Goal: Task Accomplishment & Management: Manage account settings

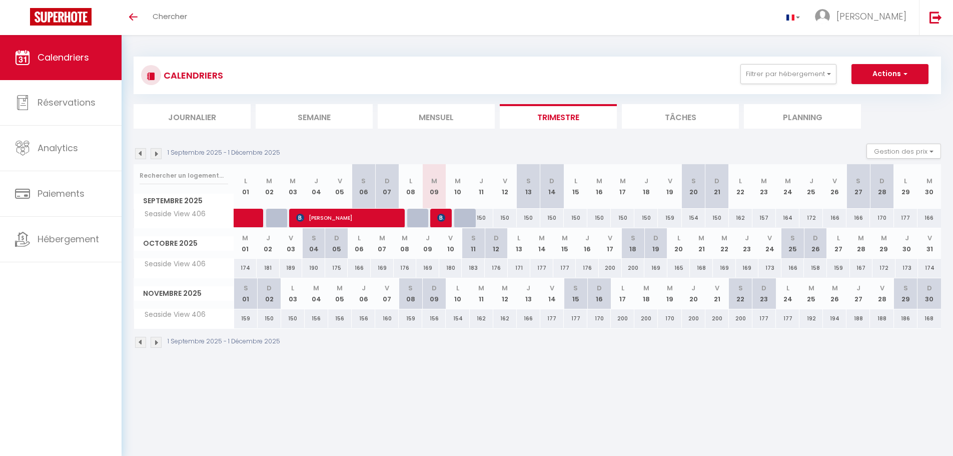
click at [59, 56] on span "Calendriers" at bounding box center [64, 57] width 52 height 13
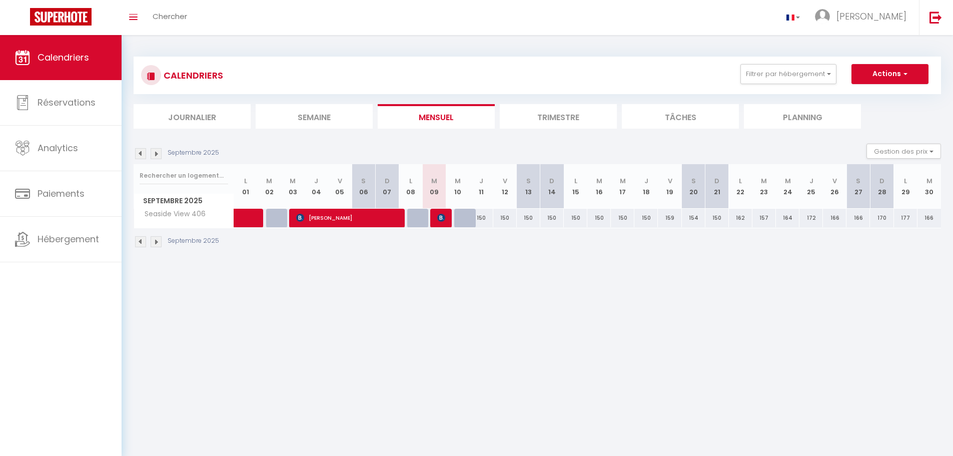
click at [578, 124] on li "Trimestre" at bounding box center [558, 116] width 117 height 25
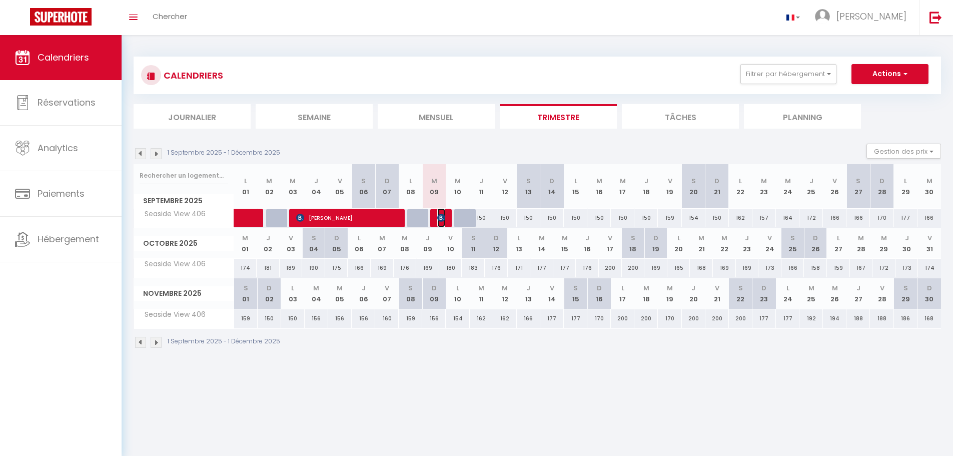
click at [439, 225] on span "[PERSON_NAME]" at bounding box center [441, 217] width 8 height 19
select select "OK"
select select "0"
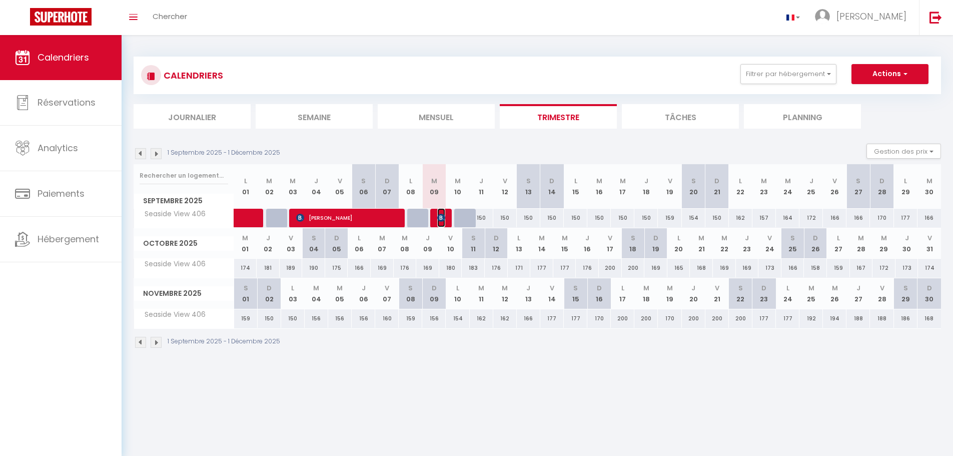
select select "1"
select select
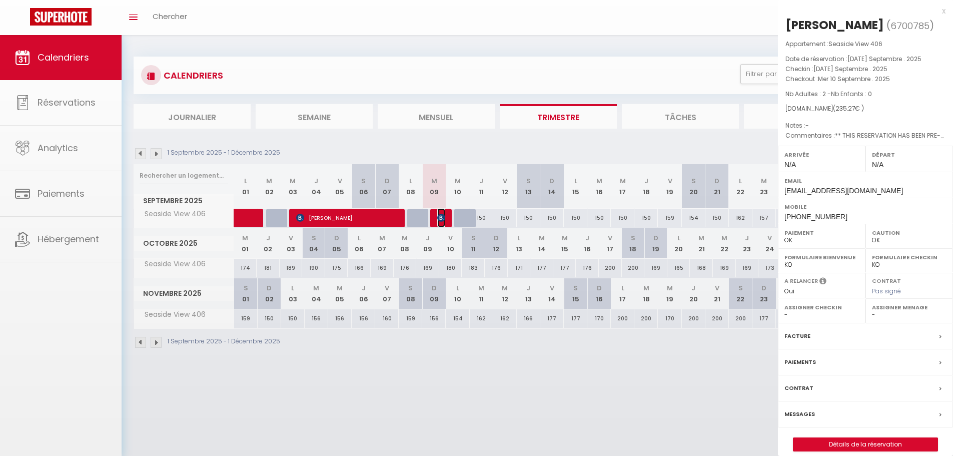
select select "51551"
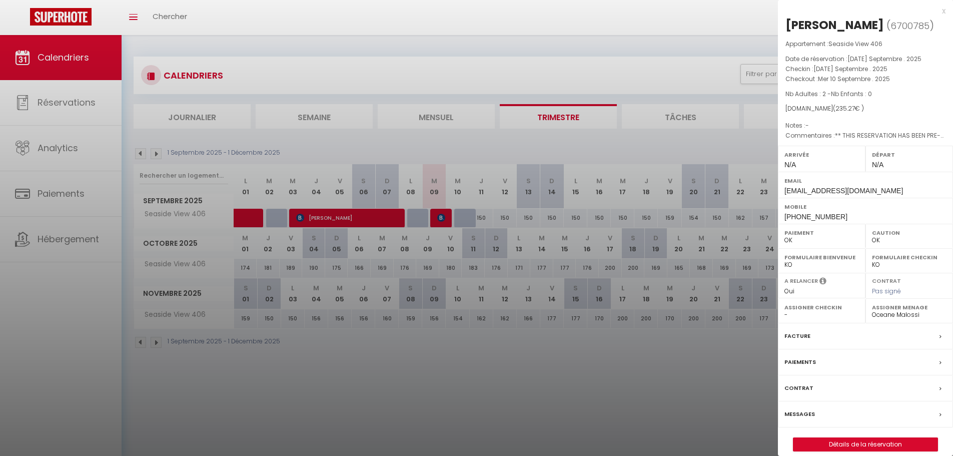
click at [815, 408] on div "Messages" at bounding box center [865, 414] width 175 height 26
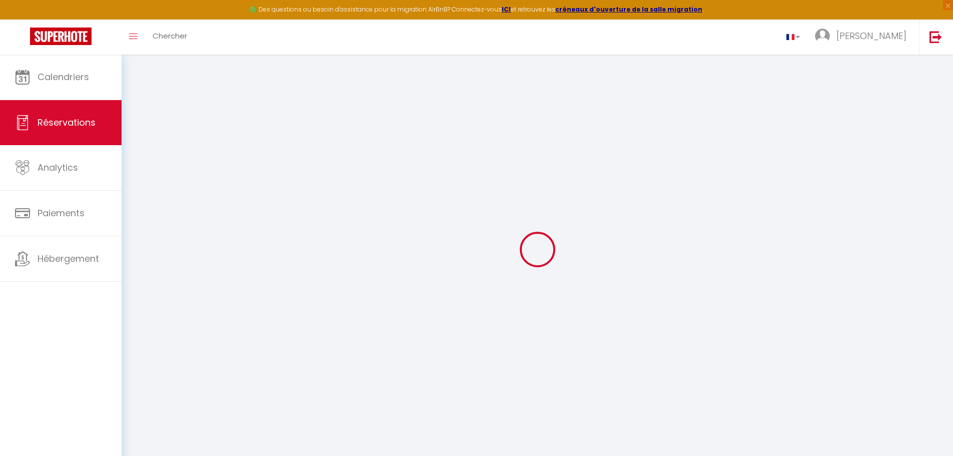
select select
checkbox input "false"
select select
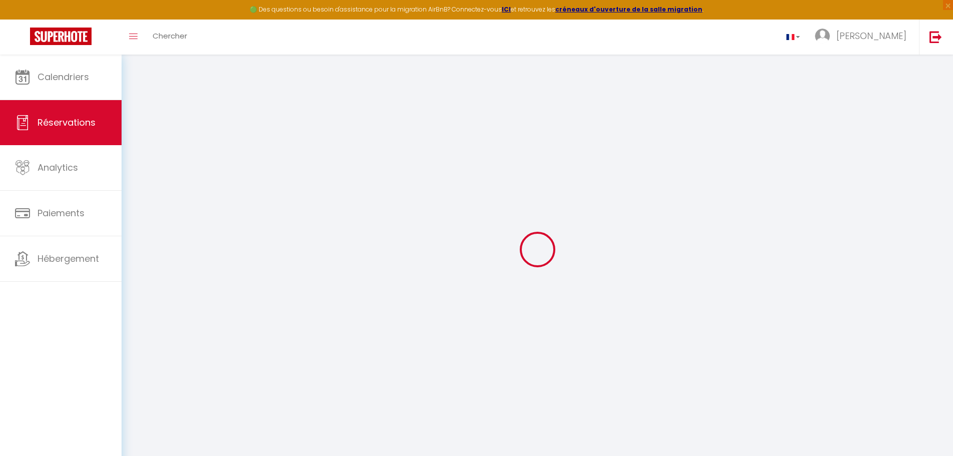
checkbox input "false"
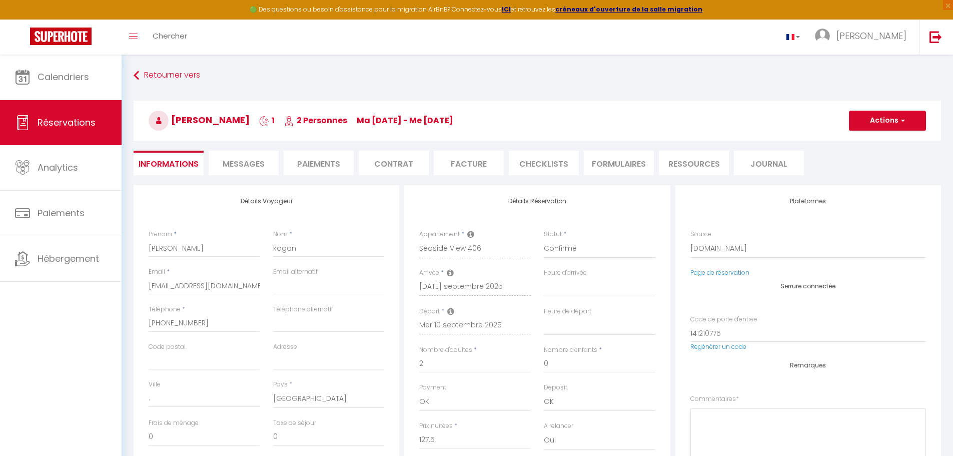
select select
checkbox input "false"
type textarea "** THIS RESERVATION HAS BEEN PRE-PAID ** BOOKING NOTE : Payment charge is EUR 3…"
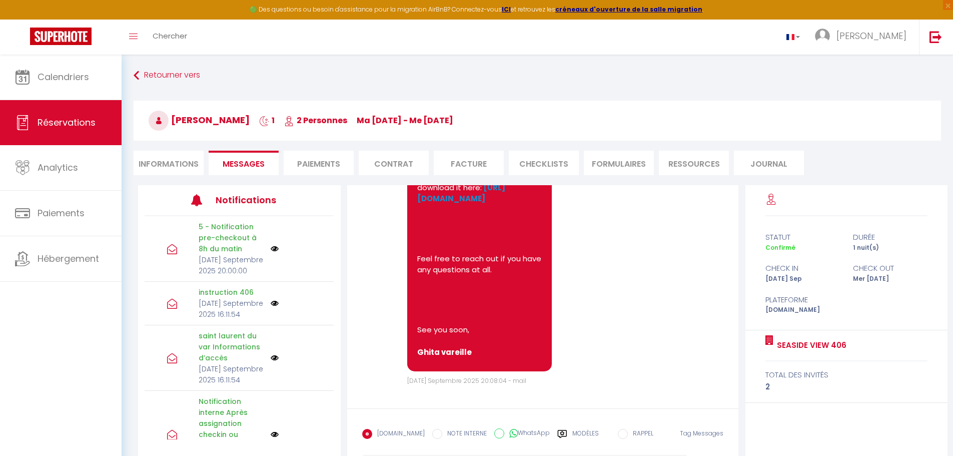
scroll to position [4684, 0]
click at [494, 430] on input "WhatsApp" at bounding box center [499, 433] width 10 height 10
radio input "true"
radio input "false"
click at [442, 432] on label "NOTE INTERNE" at bounding box center [464, 434] width 45 height 11
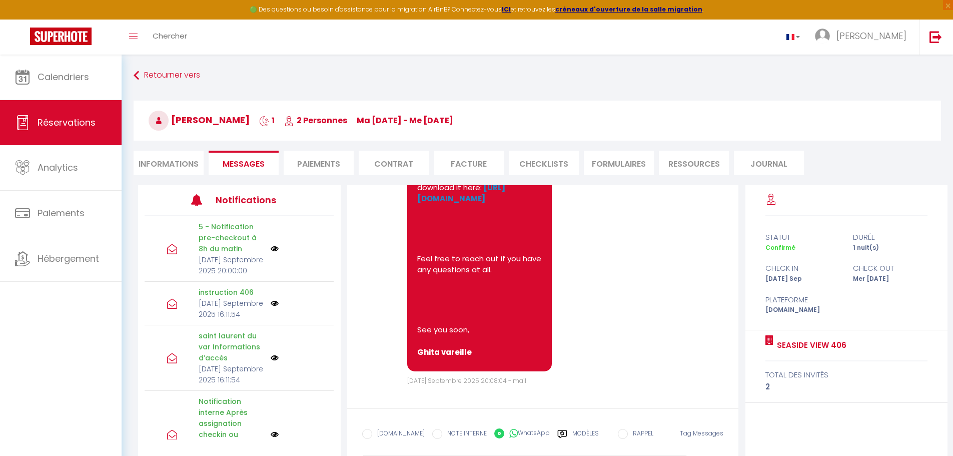
click at [441, 432] on input "NOTE INTERNE" at bounding box center [437, 434] width 10 height 10
radio input "true"
radio input "false"
click at [577, 429] on label "Modèles" at bounding box center [585, 438] width 27 height 18
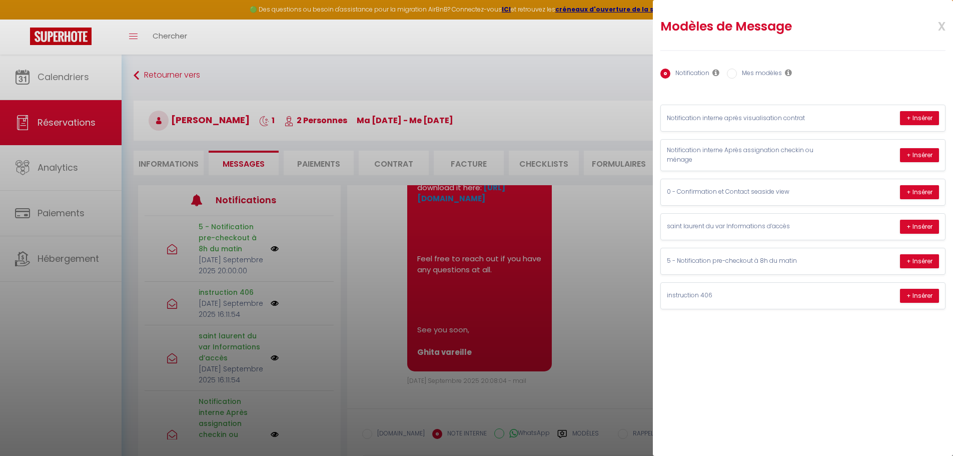
click at [942, 24] on span "x" at bounding box center [930, 26] width 32 height 24
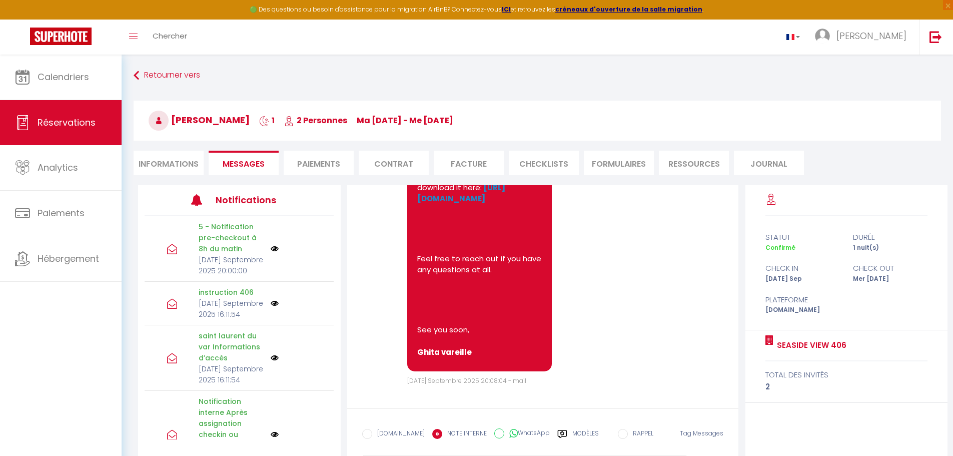
click at [622, 432] on input "RAPPEL" at bounding box center [623, 434] width 10 height 10
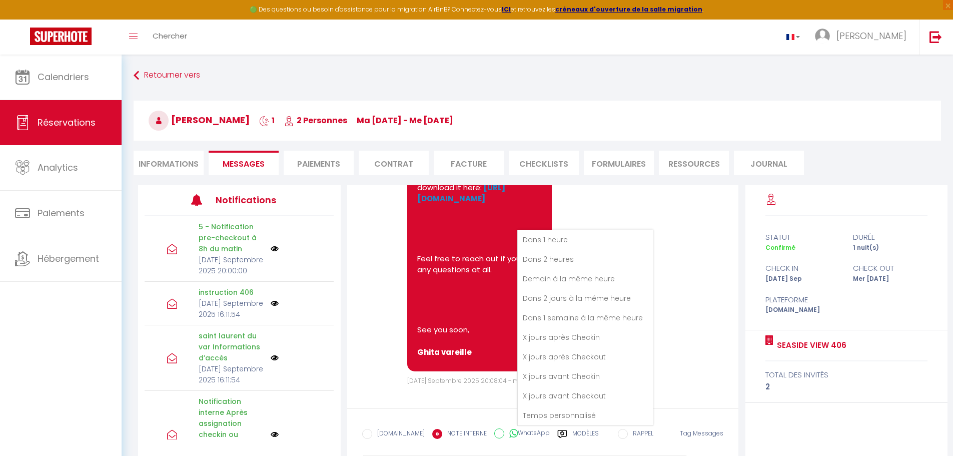
click at [366, 433] on input "EMAIL" at bounding box center [367, 434] width 10 height 10
radio input "true"
radio input "false"
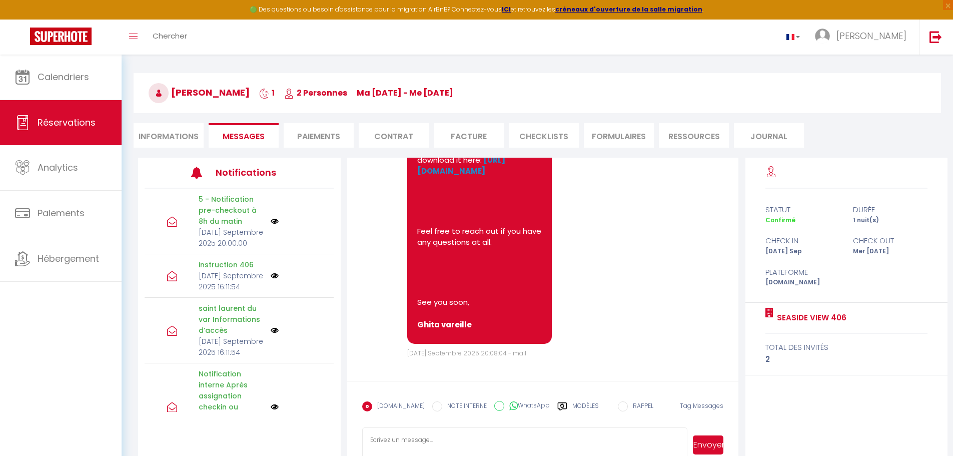
scroll to position [55, 0]
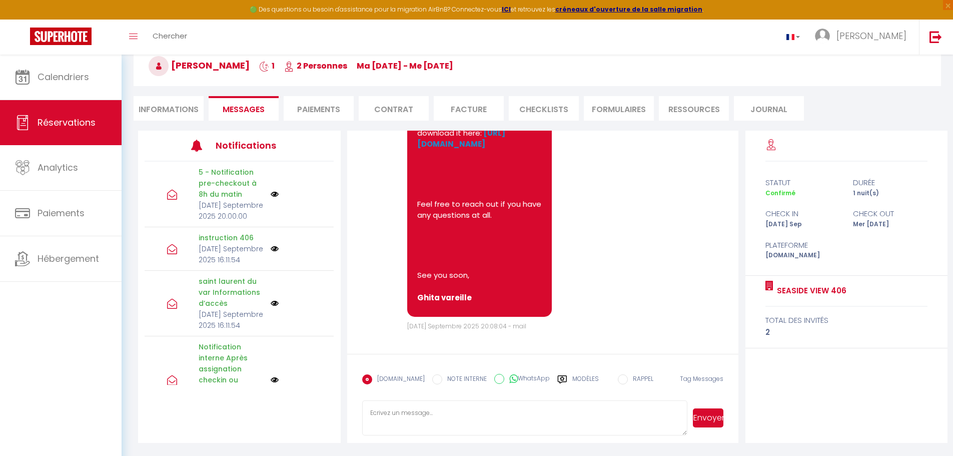
click at [494, 382] on input "WhatsApp" at bounding box center [499, 379] width 10 height 10
radio input "true"
click at [368, 378] on input "EMAIL" at bounding box center [367, 379] width 10 height 10
radio input "true"
radio input "false"
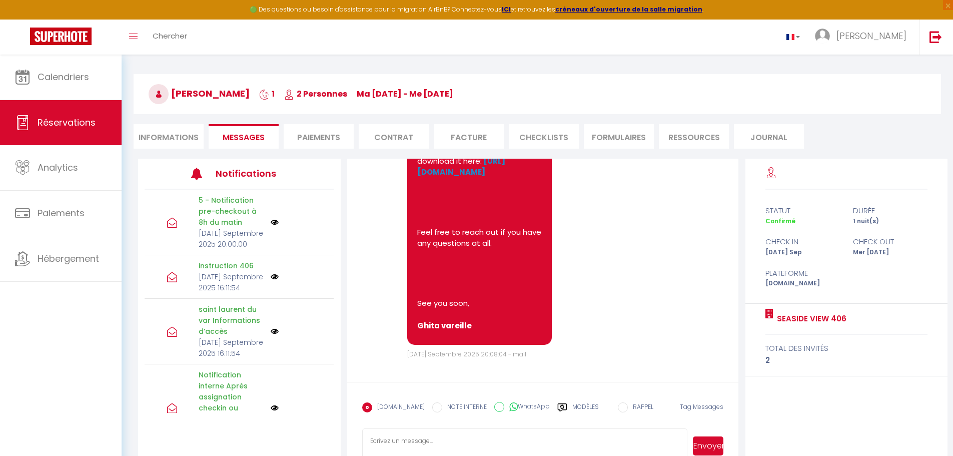
scroll to position [0, 0]
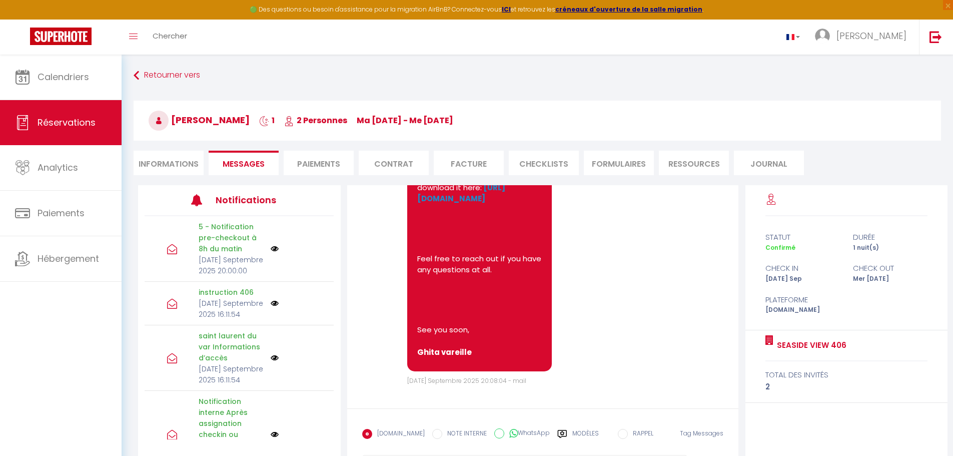
click at [314, 159] on li "Paiements" at bounding box center [319, 163] width 70 height 25
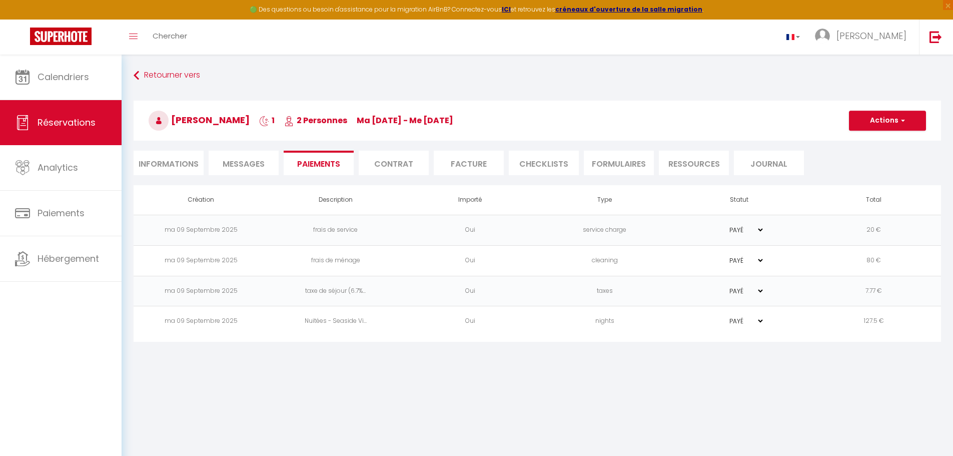
click at [304, 382] on body "🟢 Des questions ou besoin d'assistance pour la migration AirBnB? Connectez-vous…" at bounding box center [476, 283] width 953 height 456
click at [373, 155] on li "Contrat" at bounding box center [394, 163] width 70 height 25
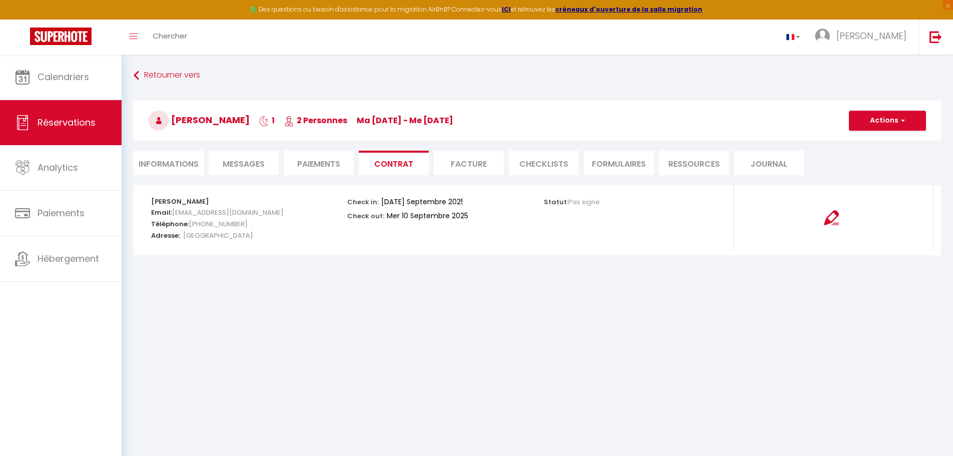
click at [464, 154] on li "Facture" at bounding box center [469, 163] width 70 height 25
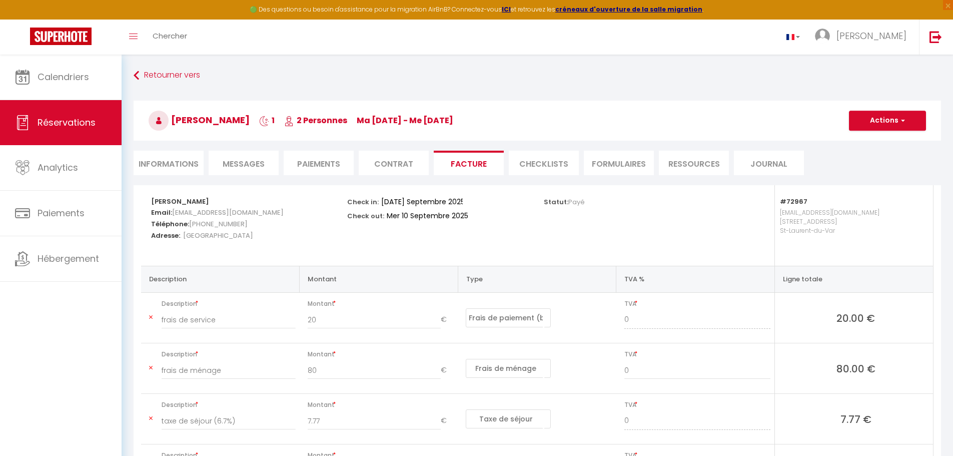
drag, startPoint x: 780, startPoint y: 155, endPoint x: 762, endPoint y: 153, distance: 17.6
click at [779, 155] on li "Journal" at bounding box center [769, 163] width 70 height 25
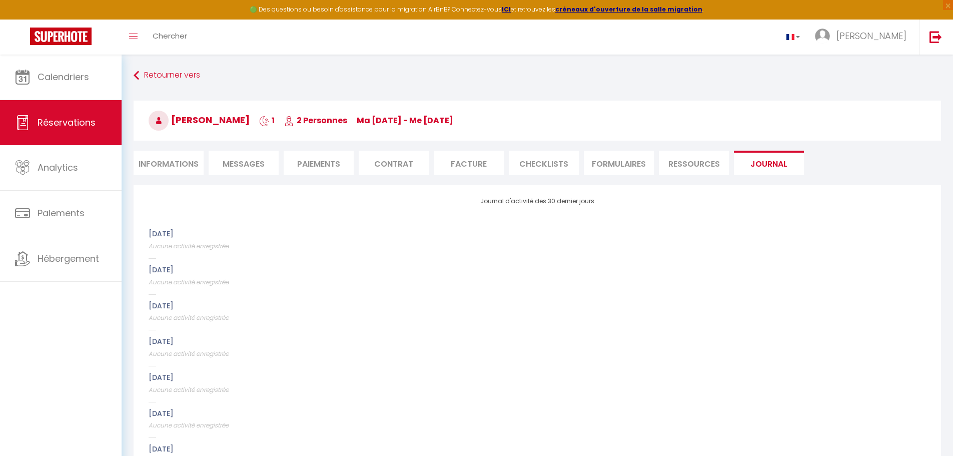
click at [706, 161] on li "Ressources" at bounding box center [694, 163] width 70 height 25
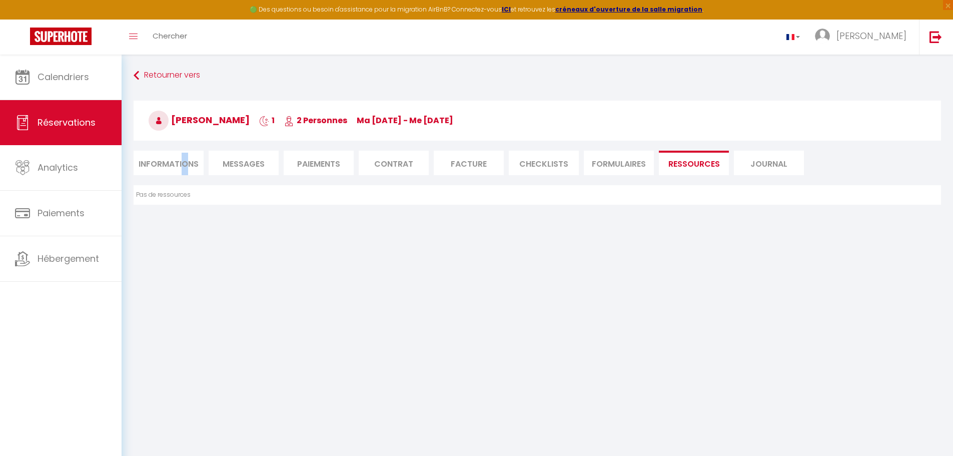
click at [184, 167] on li "Informations" at bounding box center [169, 163] width 70 height 25
select select
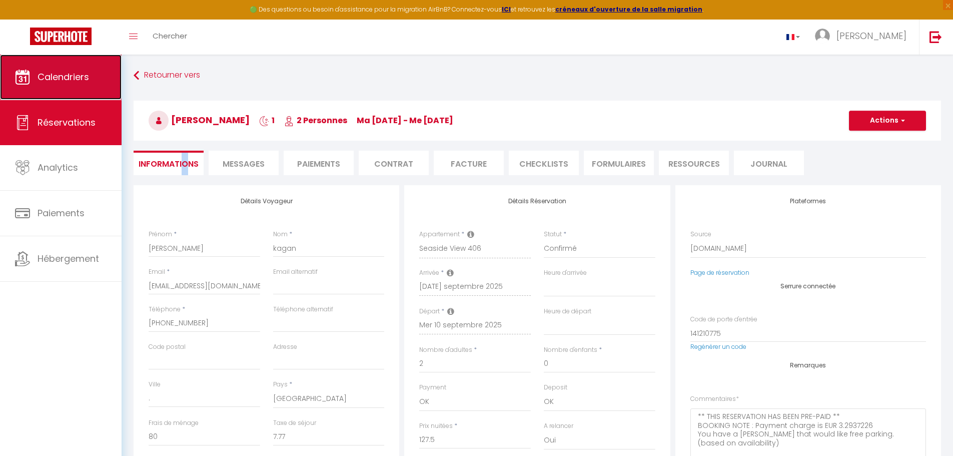
click at [60, 73] on span "Calendriers" at bounding box center [64, 77] width 52 height 13
